Goal: Transaction & Acquisition: Purchase product/service

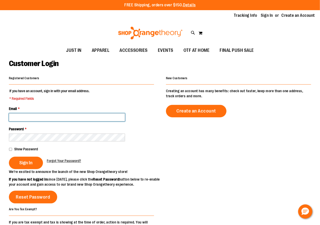
click at [81, 114] on input "Email *" at bounding box center [67, 117] width 116 height 8
type input "**********"
click at [76, 142] on fieldset "**********" at bounding box center [81, 129] width 145 height 81
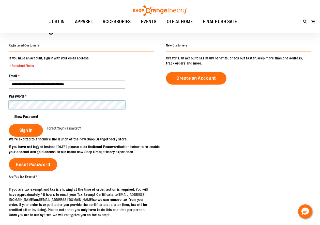
scroll to position [25, 0]
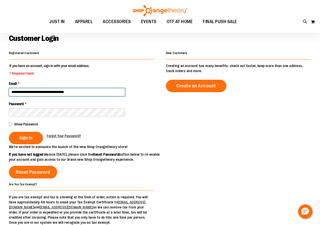
click at [86, 90] on input "**********" at bounding box center [67, 92] width 116 height 8
click at [174, 136] on div "**********" at bounding box center [160, 138] width 303 height 176
click at [197, 173] on div at bounding box center [235, 163] width 151 height 37
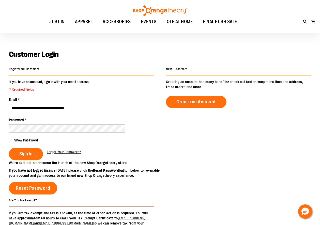
scroll to position [0, 0]
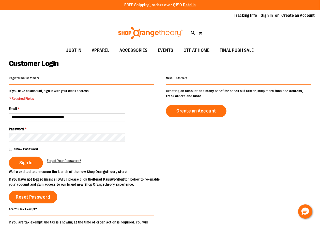
click at [12, 149] on div "Show Password" at bounding box center [81, 149] width 145 height 5
click at [37, 161] on button "Sign In" at bounding box center [26, 163] width 34 height 12
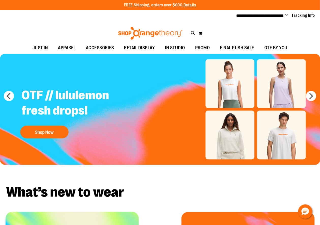
click at [144, 101] on h2 "OTF // lululemon fresh drops!" at bounding box center [81, 103] width 126 height 39
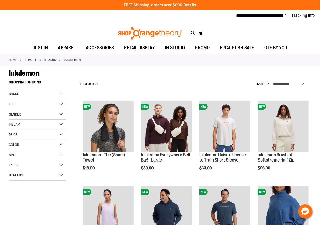
click at [125, 72] on div "lululemon" at bounding box center [160, 73] width 303 height 9
click at [9, 59] on link "Home" at bounding box center [13, 60] width 8 height 5
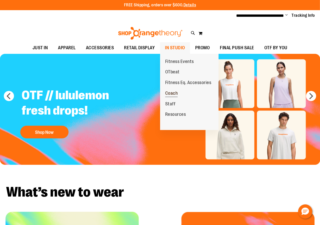
click at [173, 92] on span "Coach" at bounding box center [171, 94] width 13 height 6
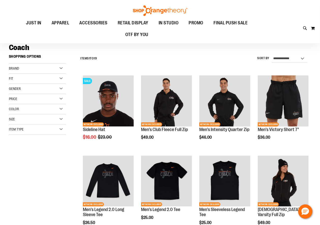
scroll to position [76, 0]
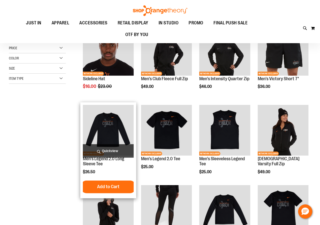
click at [108, 118] on img "product" at bounding box center [108, 130] width 51 height 51
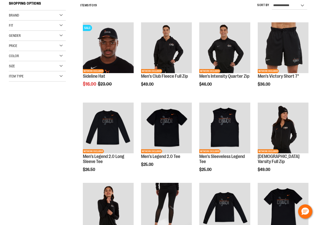
scroll to position [76, 0]
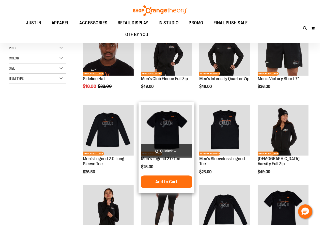
click at [164, 122] on img "product" at bounding box center [166, 130] width 51 height 51
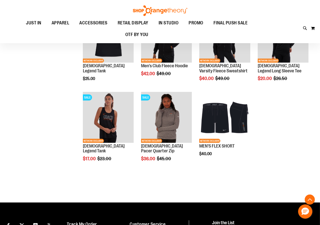
scroll to position [331, 0]
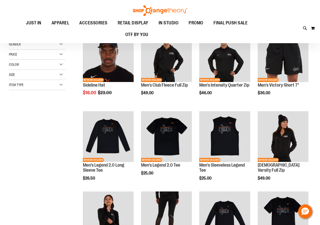
scroll to position [25, 0]
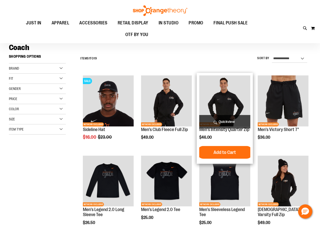
click at [220, 95] on img "product" at bounding box center [224, 101] width 51 height 51
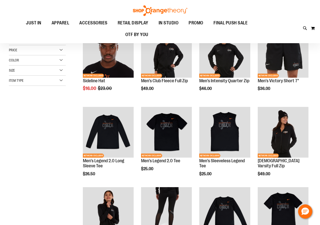
scroll to position [76, 0]
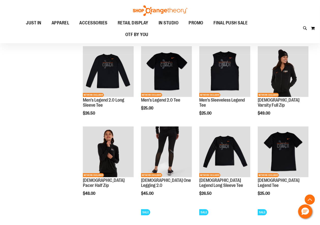
scroll to position [127, 0]
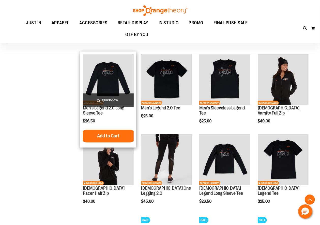
click at [104, 85] on img "product" at bounding box center [108, 79] width 51 height 51
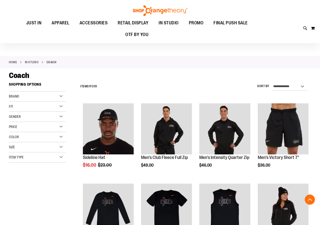
scroll to position [155, 0]
